Goal: Task Accomplishment & Management: Contribute content

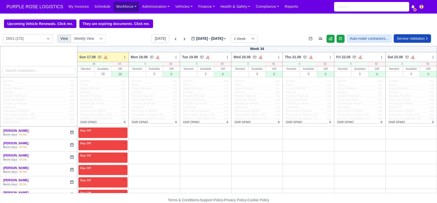
click at [123, 5] on link "Workforce" at bounding box center [127, 7] width 26 height 10
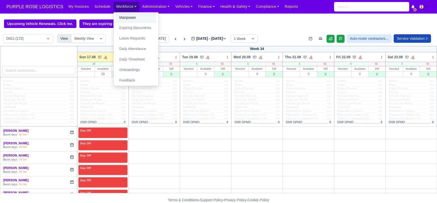
click at [125, 17] on link "Manpower" at bounding box center [136, 18] width 41 height 11
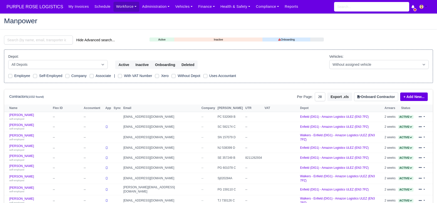
select select "25"
click at [28, 42] on input "search" at bounding box center [38, 40] width 69 height 9
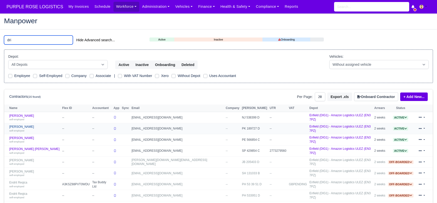
type input "dri"
click at [19, 125] on link "Drini Bytyqi self-employed" at bounding box center [34, 128] width 50 height 7
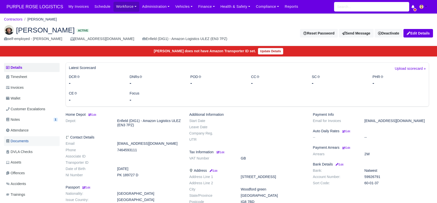
click at [33, 139] on link "Documents" at bounding box center [32, 142] width 56 height 10
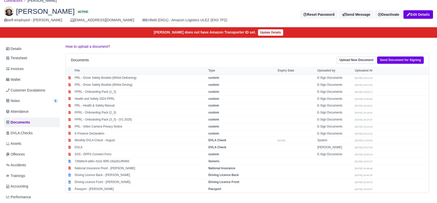
scroll to position [20, 0]
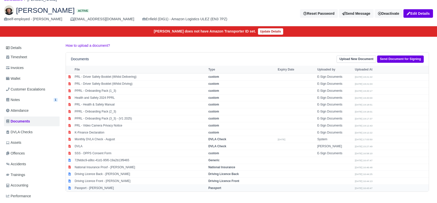
click at [218, 187] on strong "Passport" at bounding box center [215, 189] width 13 height 4
select select "passport"
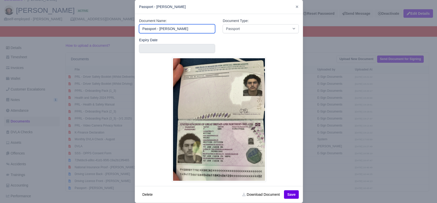
scroll to position [9, 0]
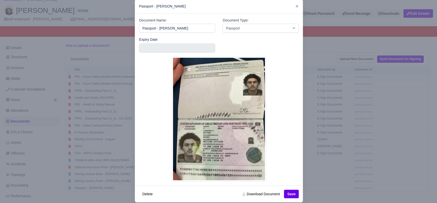
click at [94, 3] on div at bounding box center [218, 101] width 437 height 203
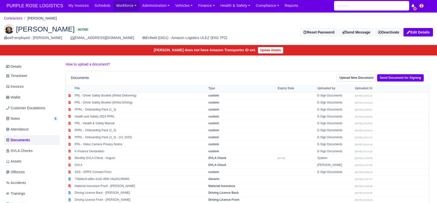
scroll to position [1, 0]
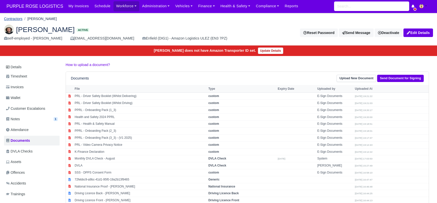
click at [9, 20] on link "Contractors" at bounding box center [13, 19] width 19 height 4
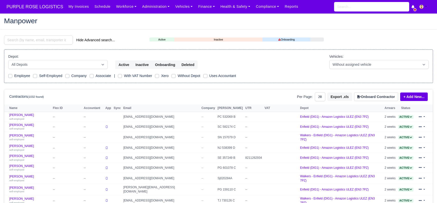
select select "25"
click at [56, 41] on input "search" at bounding box center [38, 40] width 69 height 9
click at [67, 41] on input "search" at bounding box center [38, 40] width 69 height 9
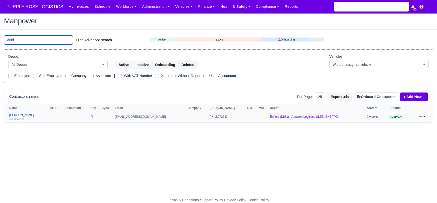
type input "drini"
click at [22, 115] on link "Drini Bytyqi self-employed" at bounding box center [27, 117] width 36 height 7
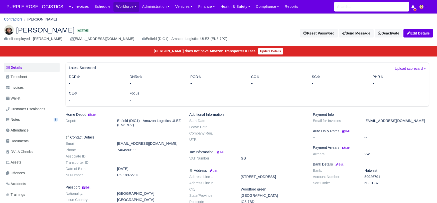
click at [11, 20] on link "Contractors" at bounding box center [13, 19] width 19 height 4
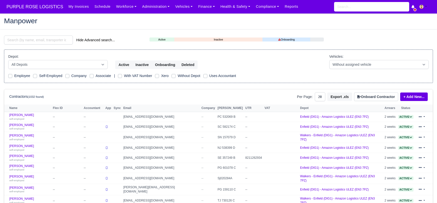
select select "25"
click at [33, 42] on input "search" at bounding box center [38, 40] width 69 height 9
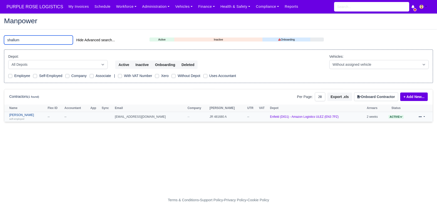
type input "shallum"
click at [23, 114] on link "Shallum Anderson self-employed" at bounding box center [27, 117] width 36 height 7
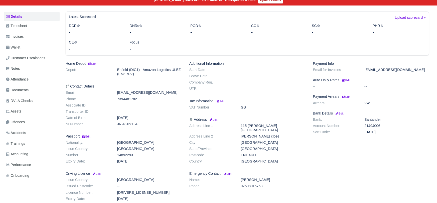
scroll to position [52, 0]
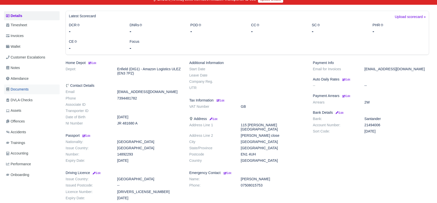
click at [28, 89] on span "Documents" at bounding box center [17, 90] width 23 height 6
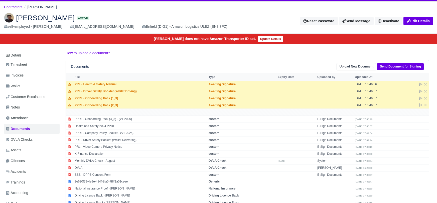
scroll to position [13, 0]
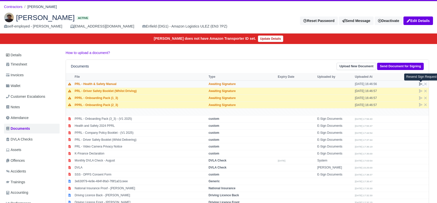
click at [420, 84] on icon at bounding box center [421, 84] width 4 height 4
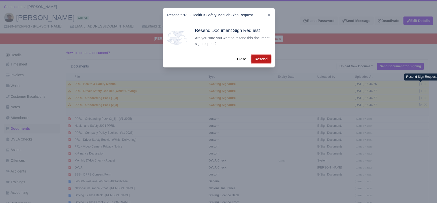
drag, startPoint x: 264, startPoint y: 59, endPoint x: 267, endPoint y: 62, distance: 4.5
click at [264, 59] on button "Resend" at bounding box center [261, 59] width 19 height 9
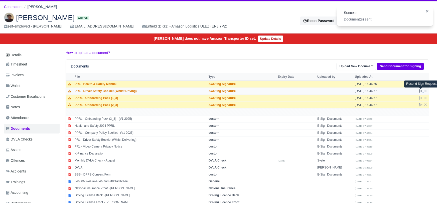
click at [420, 90] on icon at bounding box center [421, 91] width 3 height 3
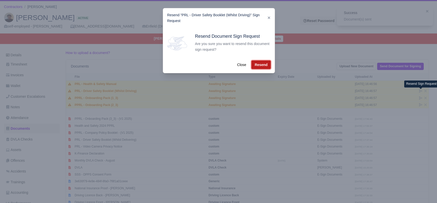
click at [270, 64] on button "Resend" at bounding box center [261, 65] width 19 height 9
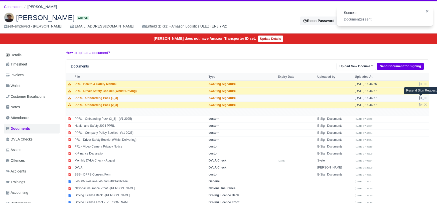
click at [420, 97] on icon at bounding box center [421, 98] width 3 height 3
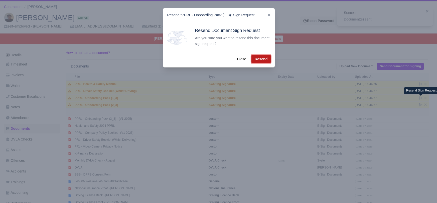
drag, startPoint x: 267, startPoint y: 59, endPoint x: 277, endPoint y: 69, distance: 14.4
click at [268, 61] on button "Resend" at bounding box center [261, 59] width 19 height 9
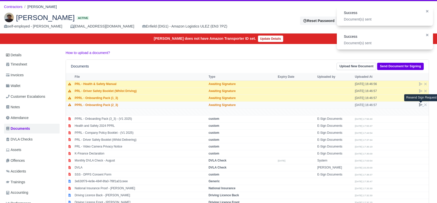
click at [420, 103] on icon at bounding box center [421, 105] width 4 height 4
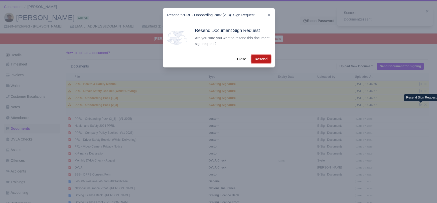
click at [264, 58] on button "Resend" at bounding box center [261, 59] width 19 height 9
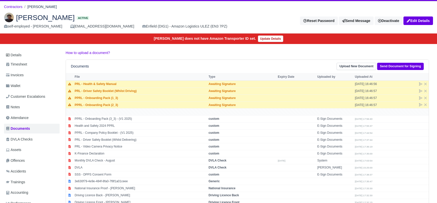
scroll to position [13, 0]
click at [22, 108] on link "Notes" at bounding box center [32, 107] width 56 height 10
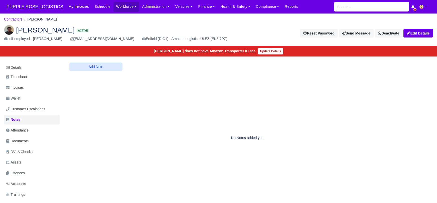
click at [9, 31] on img at bounding box center [9, 30] width 10 height 10
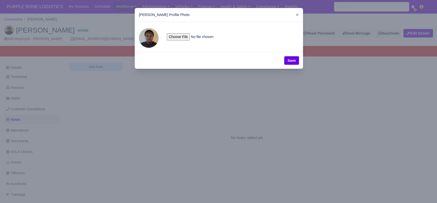
click at [92, 68] on div at bounding box center [218, 101] width 437 height 203
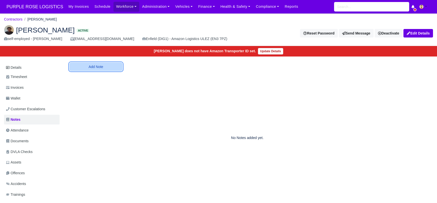
click at [93, 67] on button "Add Note" at bounding box center [95, 67] width 53 height 9
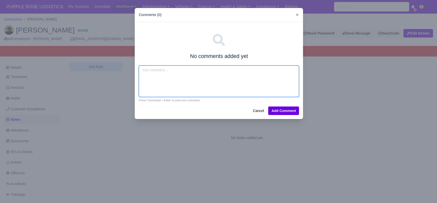
click at [155, 76] on textarea at bounding box center [219, 82] width 160 height 32
type textarea "Van exp"
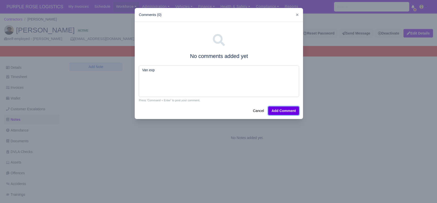
click at [293, 109] on button "Add Comment" at bounding box center [283, 111] width 31 height 9
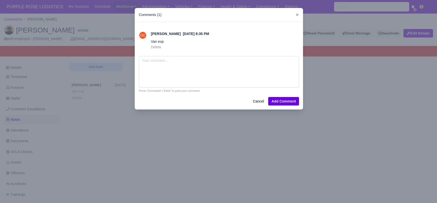
drag, startPoint x: 161, startPoint y: 124, endPoint x: 161, endPoint y: 127, distance: 2.8
click at [161, 125] on div at bounding box center [218, 101] width 437 height 203
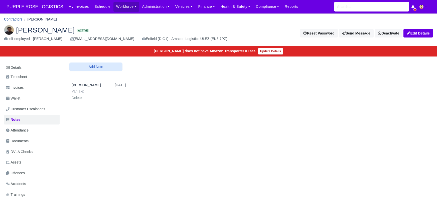
click at [15, 20] on link "Contractors" at bounding box center [13, 19] width 19 height 4
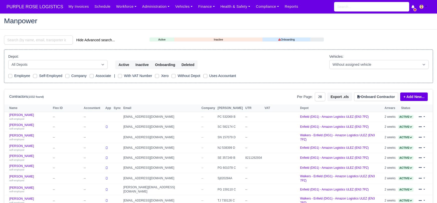
select select "25"
click at [132, 24] on h2 "Manpower" at bounding box center [218, 20] width 429 height 7
click at [152, 23] on h2 "Manpower" at bounding box center [218, 20] width 429 height 7
